Goal: Navigation & Orientation: Find specific page/section

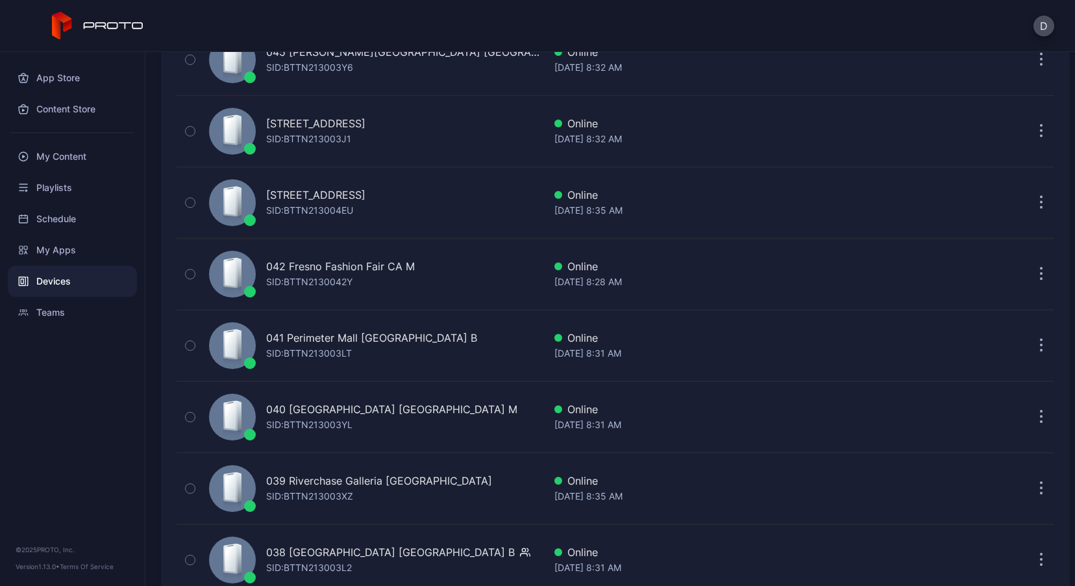
scroll to position [444, 0]
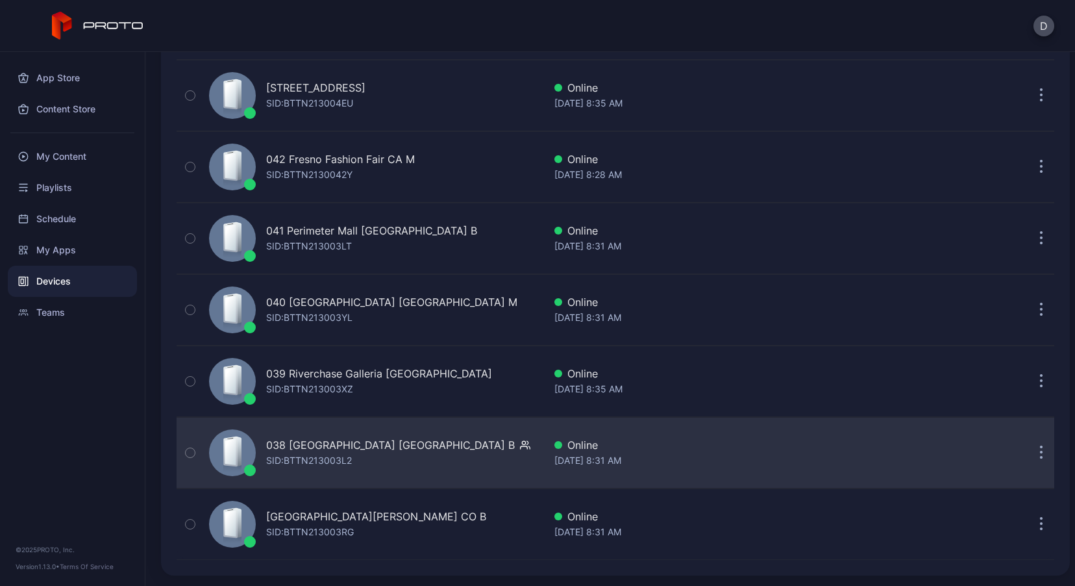
click at [438, 469] on div "038 [GEOGRAPHIC_DATA] WI B SID: BTTN213003L2" at bounding box center [374, 452] width 340 height 65
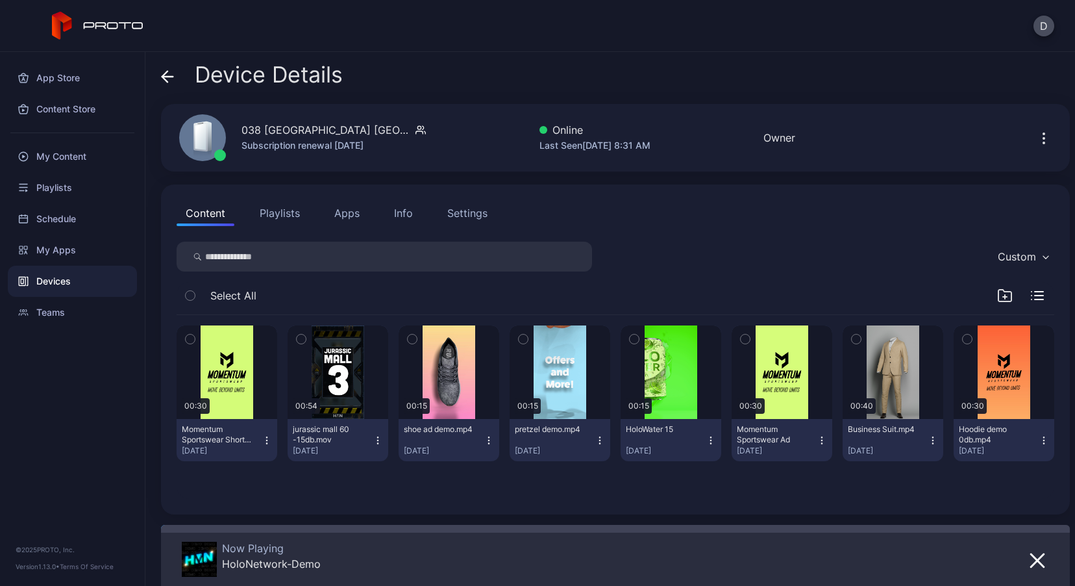
click at [166, 71] on icon at bounding box center [164, 76] width 5 height 11
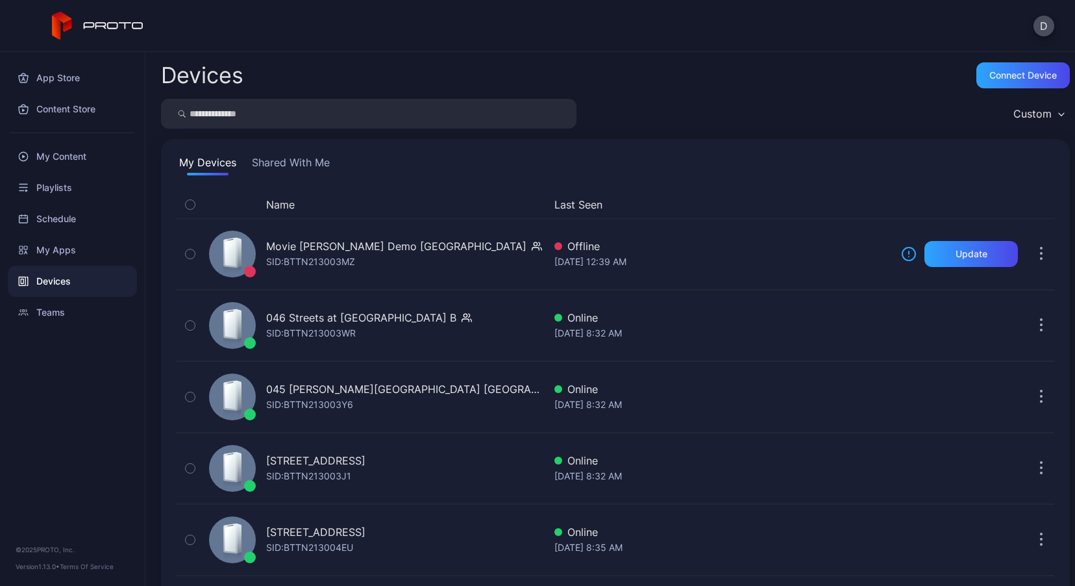
scroll to position [444, 0]
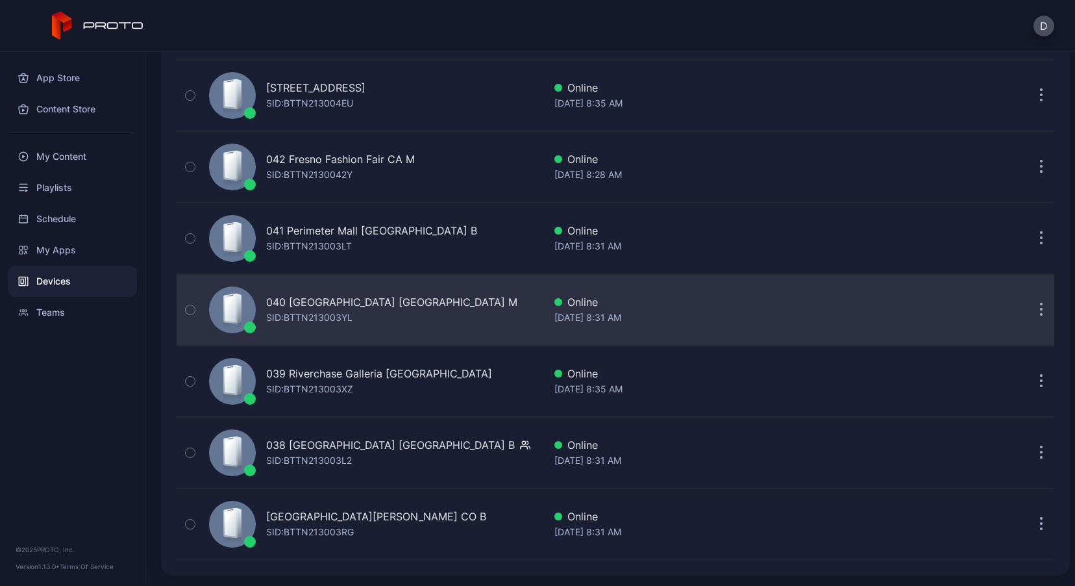
click at [428, 303] on div "040 [GEOGRAPHIC_DATA] [GEOGRAPHIC_DATA] M SID: BTTN213003YL" at bounding box center [374, 309] width 340 height 65
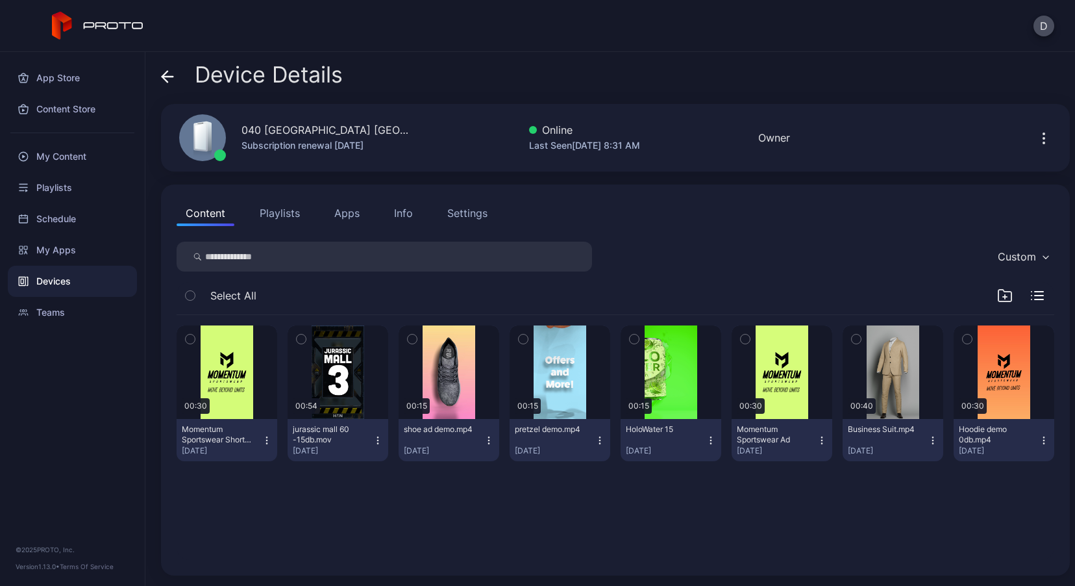
click at [166, 73] on icon at bounding box center [167, 76] width 13 height 13
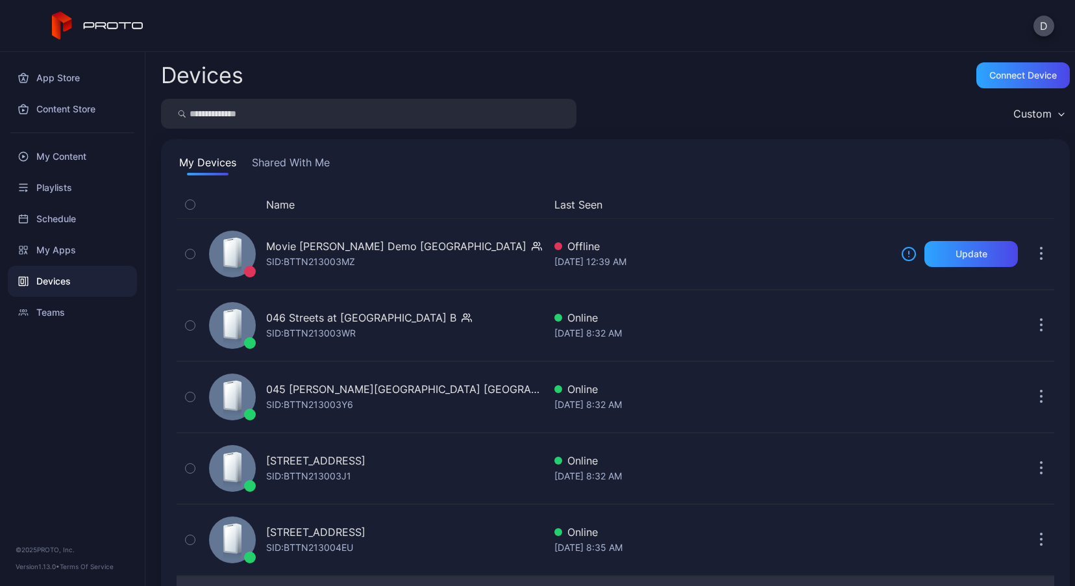
scroll to position [444, 0]
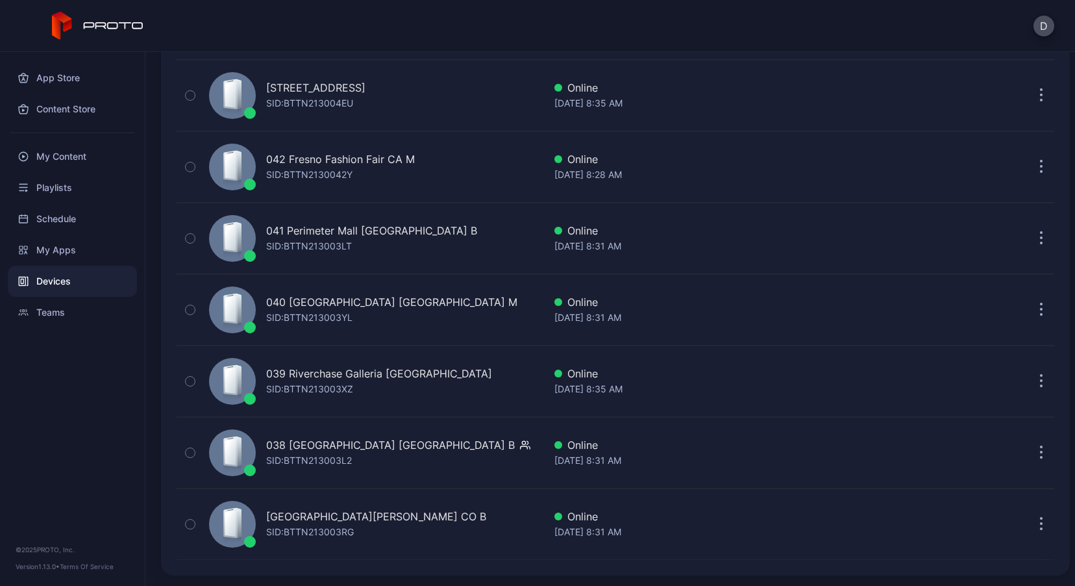
click at [76, 279] on div "Devices" at bounding box center [72, 281] width 129 height 31
click at [68, 186] on div "Playlists" at bounding box center [72, 187] width 129 height 31
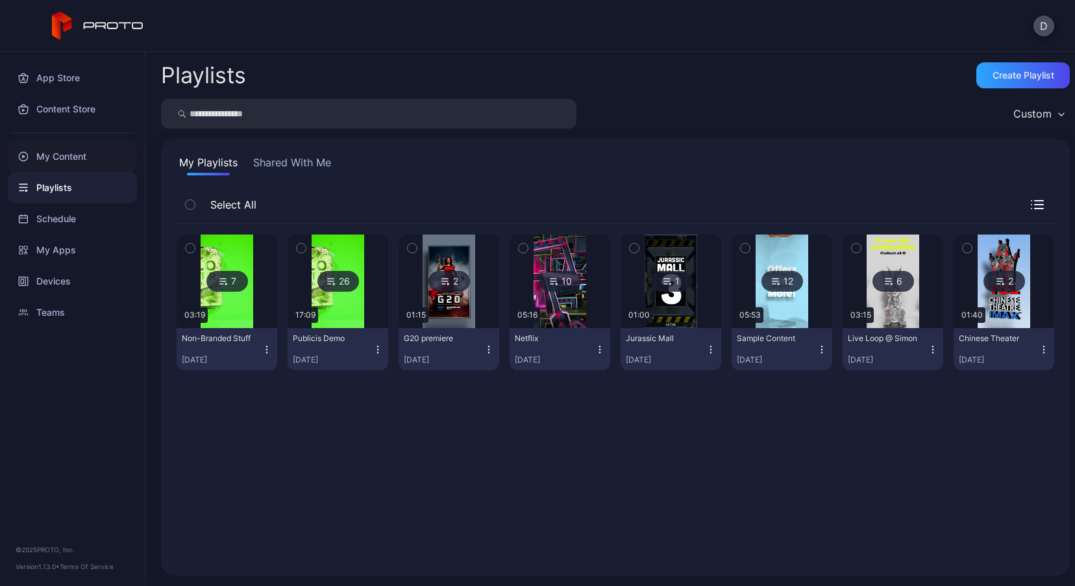
click at [71, 155] on div "My Content" at bounding box center [72, 156] width 129 height 31
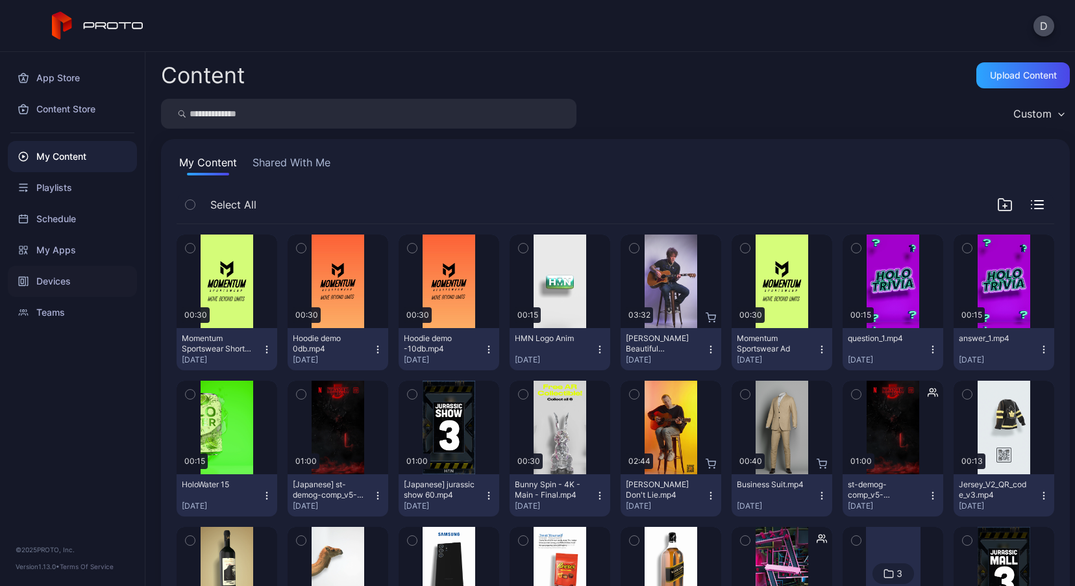
click at [68, 280] on div "Devices" at bounding box center [72, 281] width 129 height 31
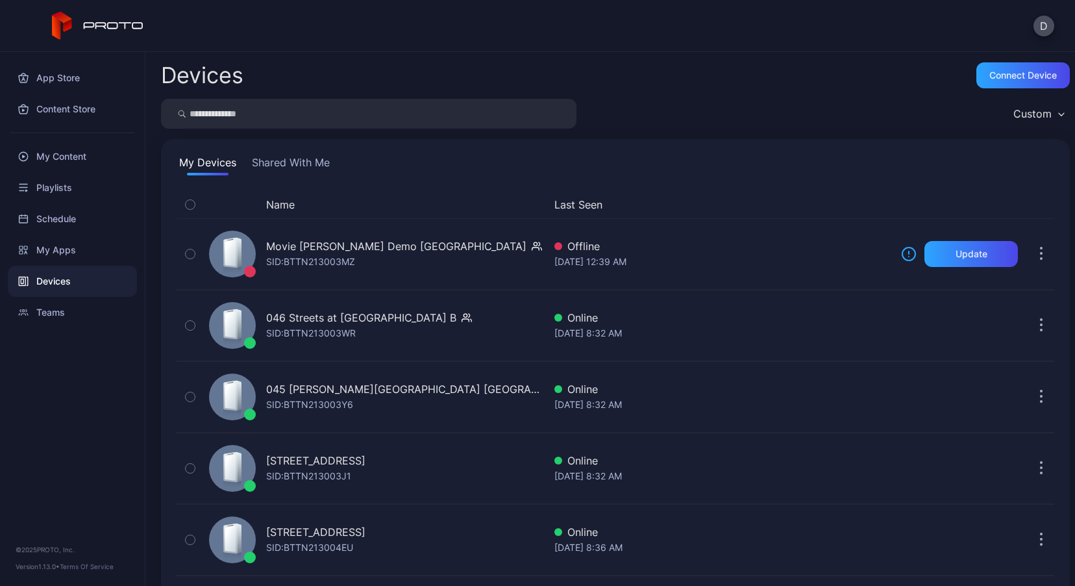
click at [246, 119] on input "search" at bounding box center [368, 114] width 415 height 30
type input "***"
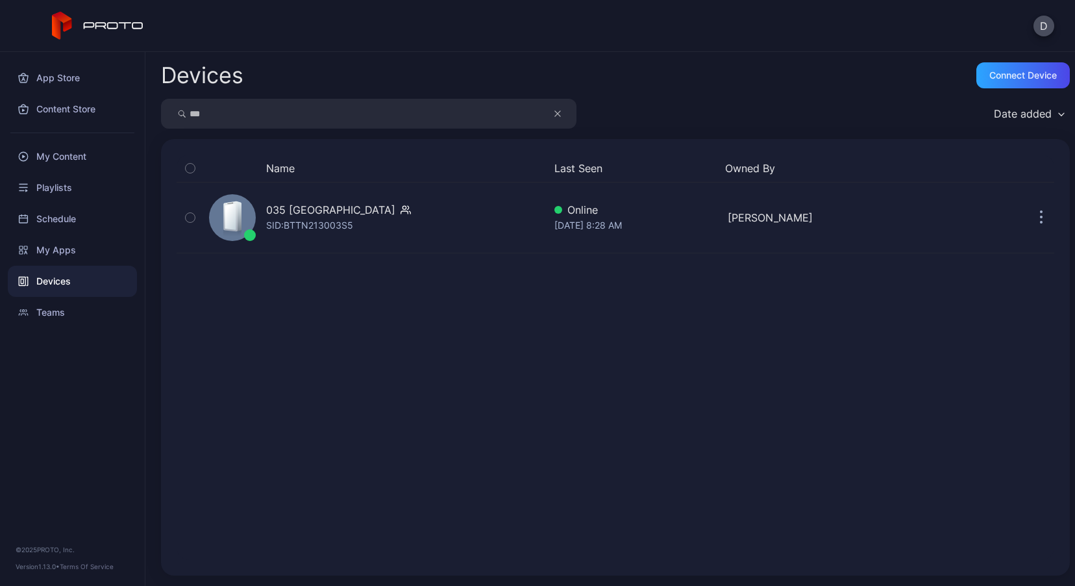
click at [558, 108] on icon "button" at bounding box center [557, 114] width 6 height 16
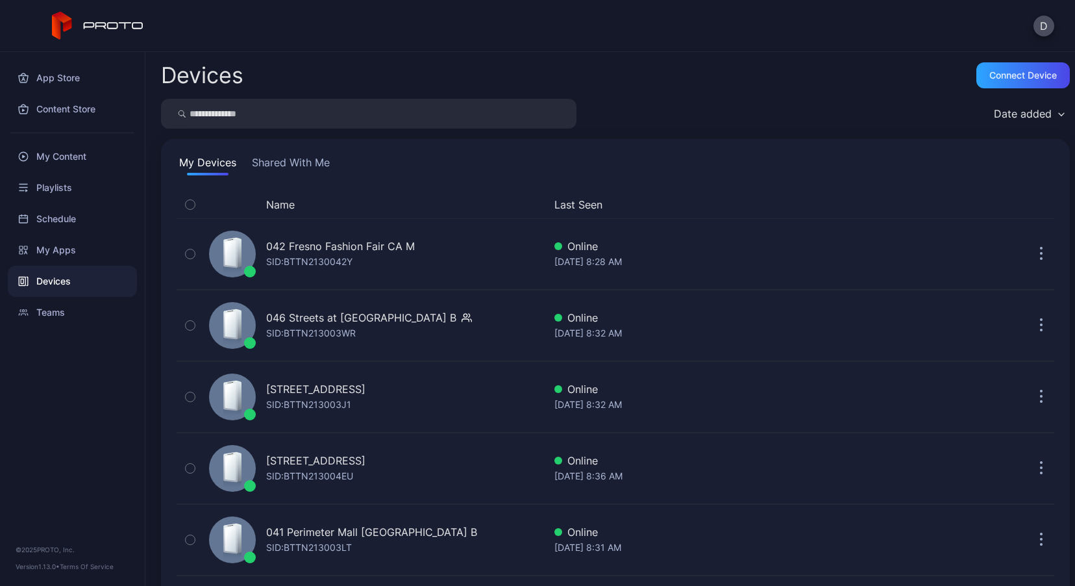
click at [1027, 110] on div "Date added" at bounding box center [1023, 113] width 58 height 13
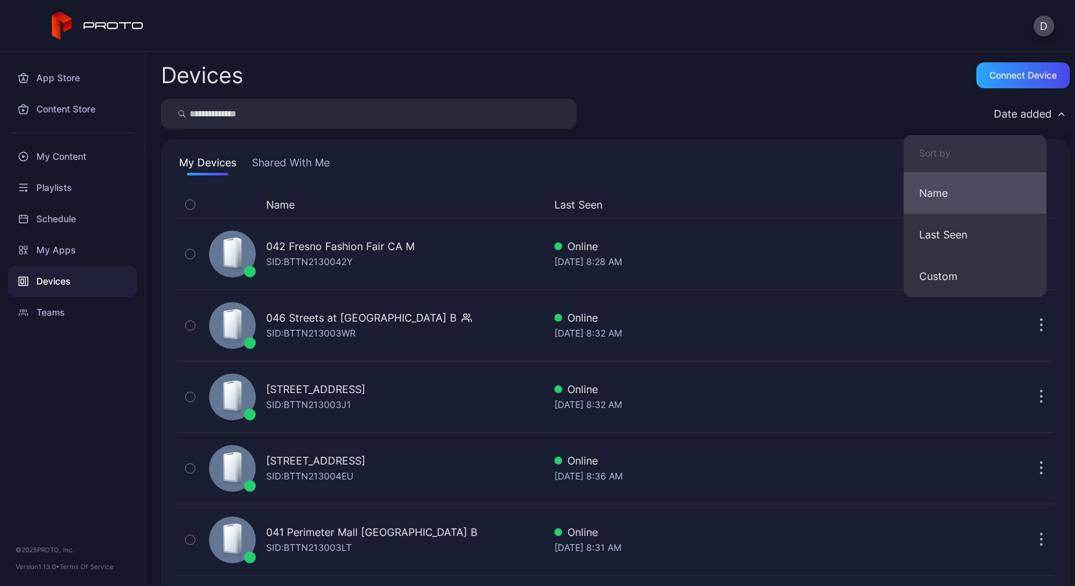
click at [937, 194] on button "Name" at bounding box center [975, 193] width 143 height 42
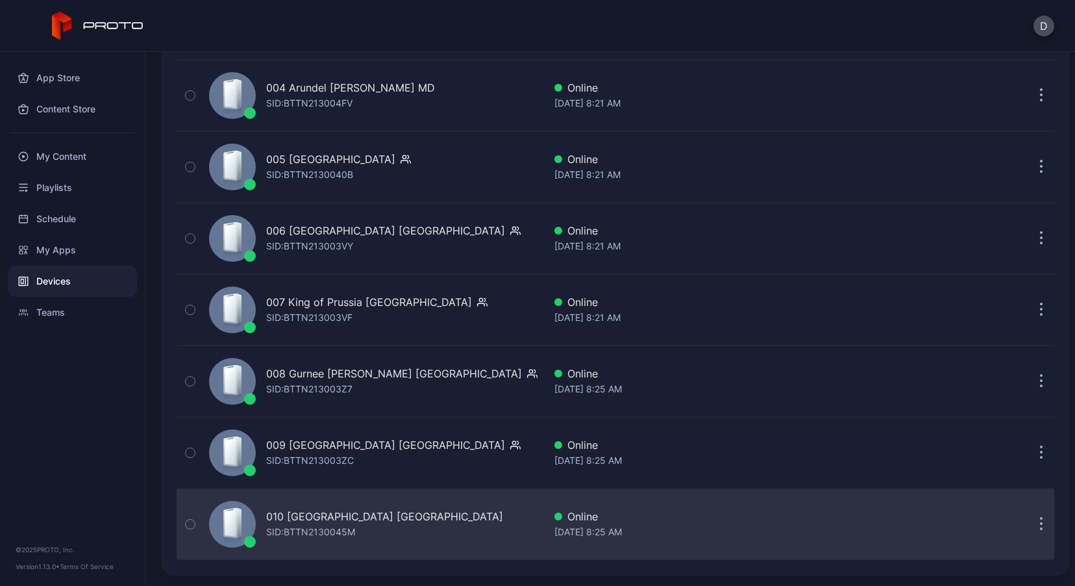
scroll to position [16, 0]
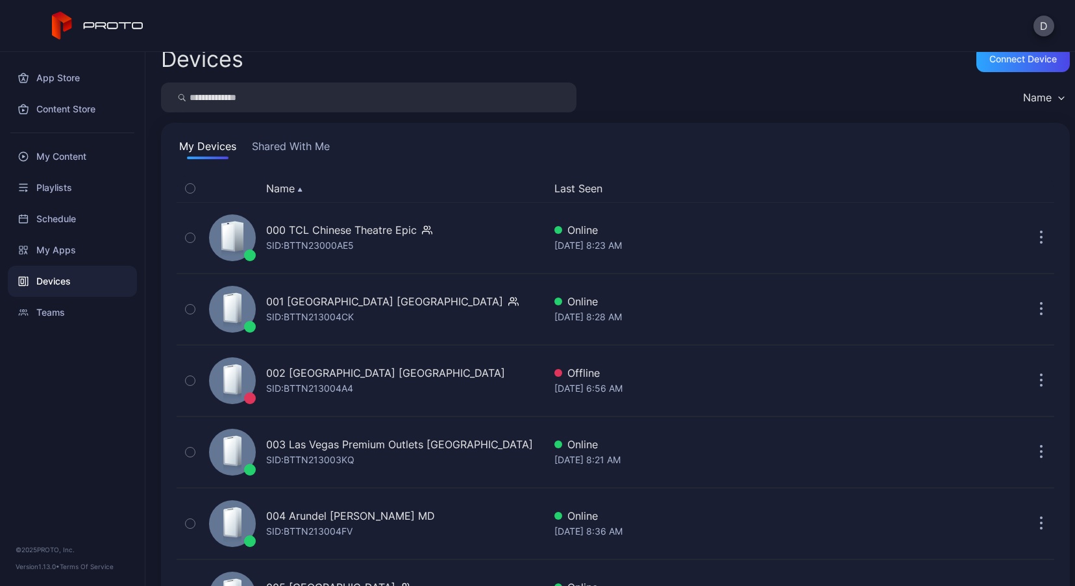
click at [222, 109] on input "search" at bounding box center [368, 97] width 415 height 30
type input "***"
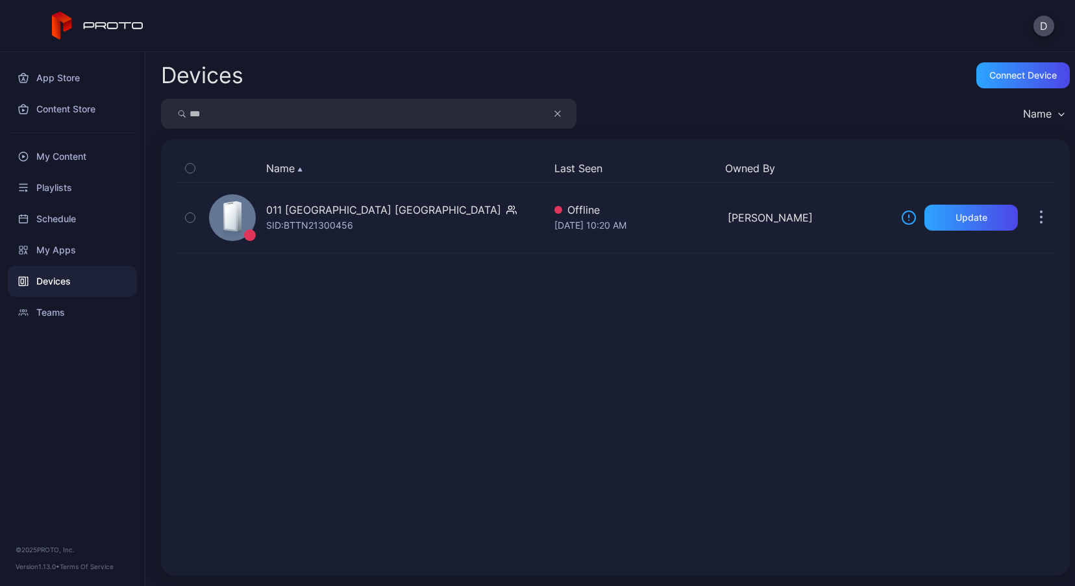
click at [555, 113] on icon "button" at bounding box center [557, 114] width 6 height 16
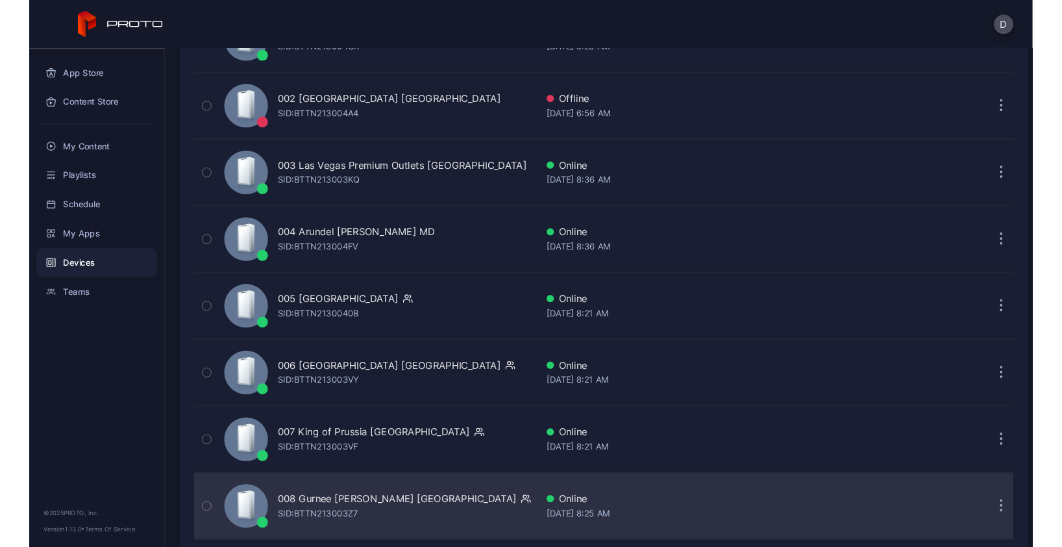
scroll to position [444, 0]
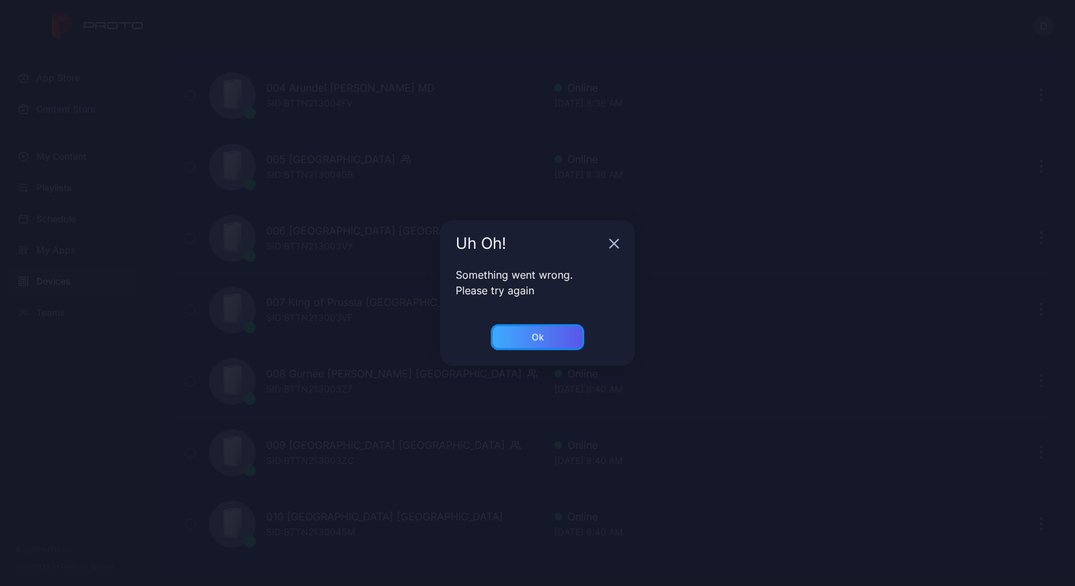
click at [537, 337] on div "Ok" at bounding box center [538, 337] width 12 height 10
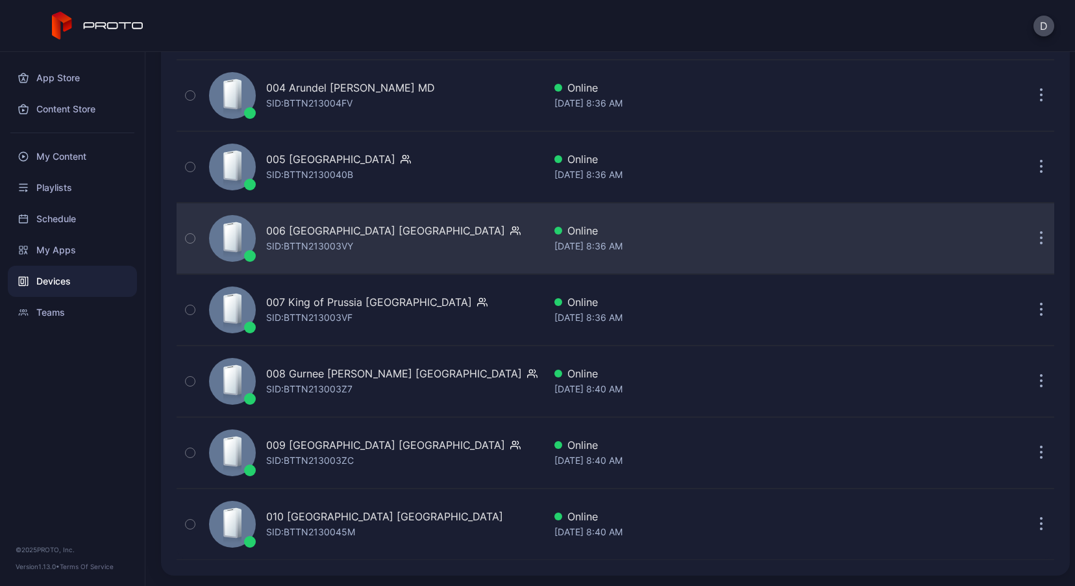
click at [448, 242] on div "006 [GEOGRAPHIC_DATA] SID: BTTN213003VY" at bounding box center [374, 238] width 340 height 65
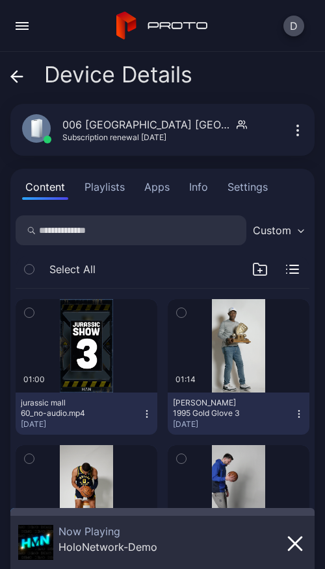
click at [158, 189] on button "Apps" at bounding box center [157, 187] width 32 height 26
